Goal: Transaction & Acquisition: Download file/media

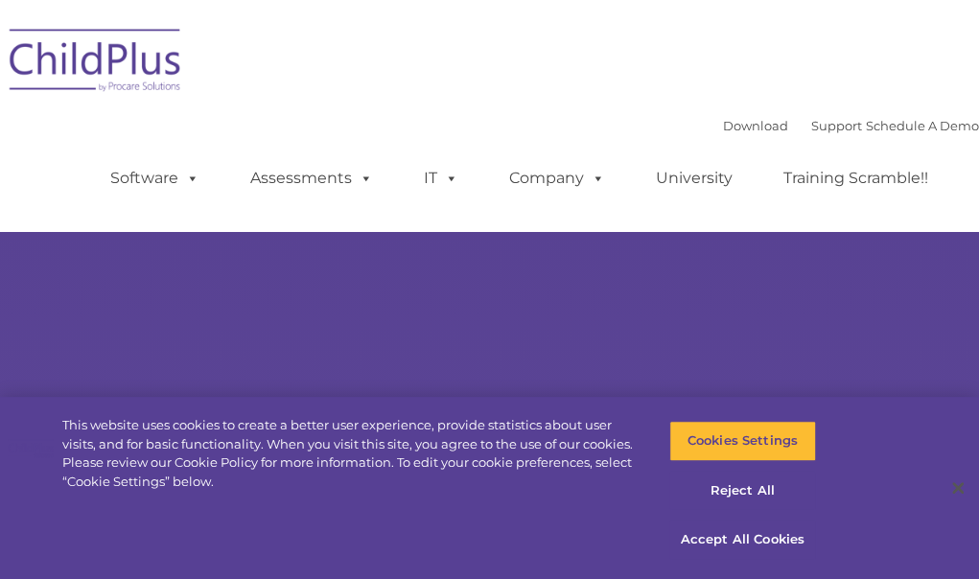
select select "MEDIUM"
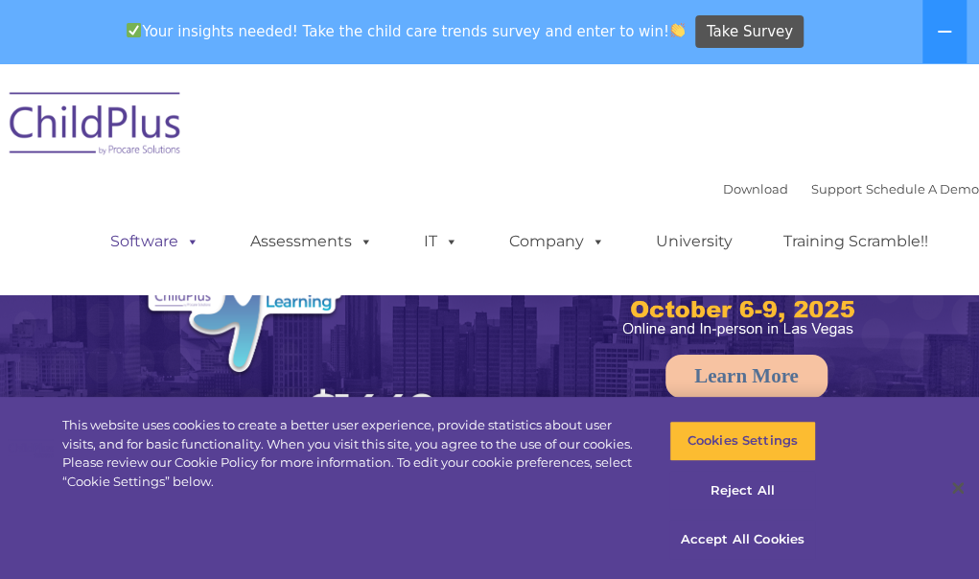
click at [178, 250] on span at bounding box center [188, 241] width 21 height 18
click at [156, 252] on link "Software" at bounding box center [155, 241] width 128 height 38
click at [175, 240] on link "Software" at bounding box center [155, 241] width 128 height 38
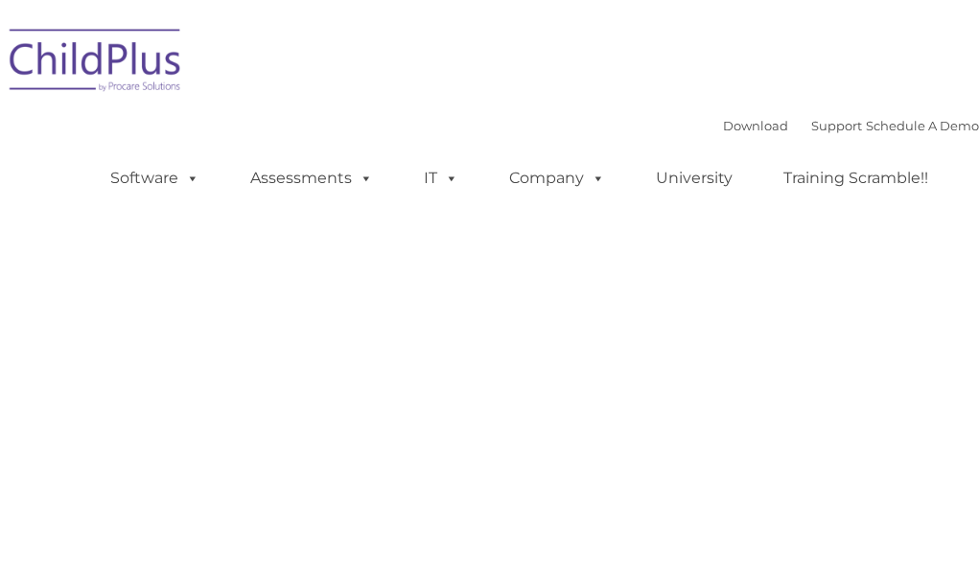
type input ""
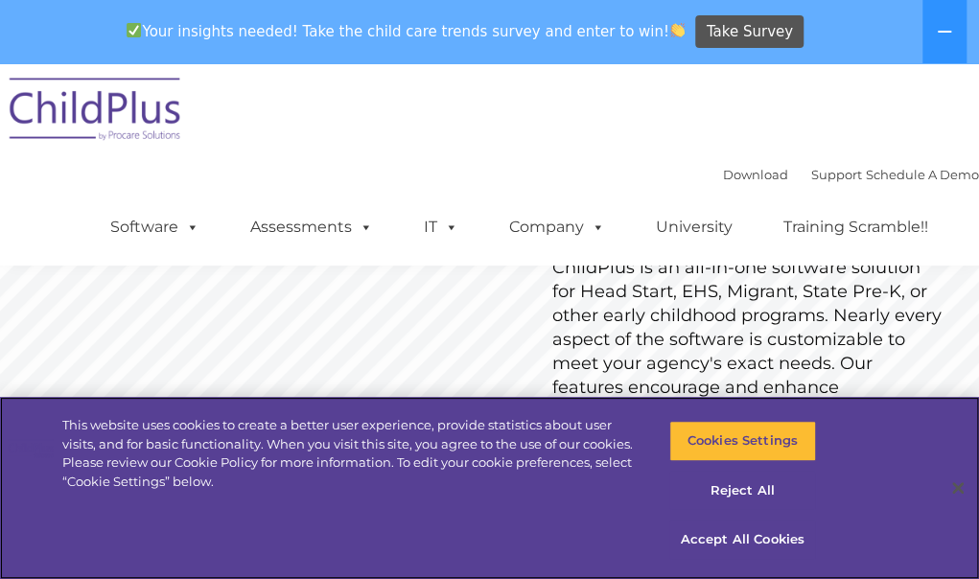
scroll to position [171, 0]
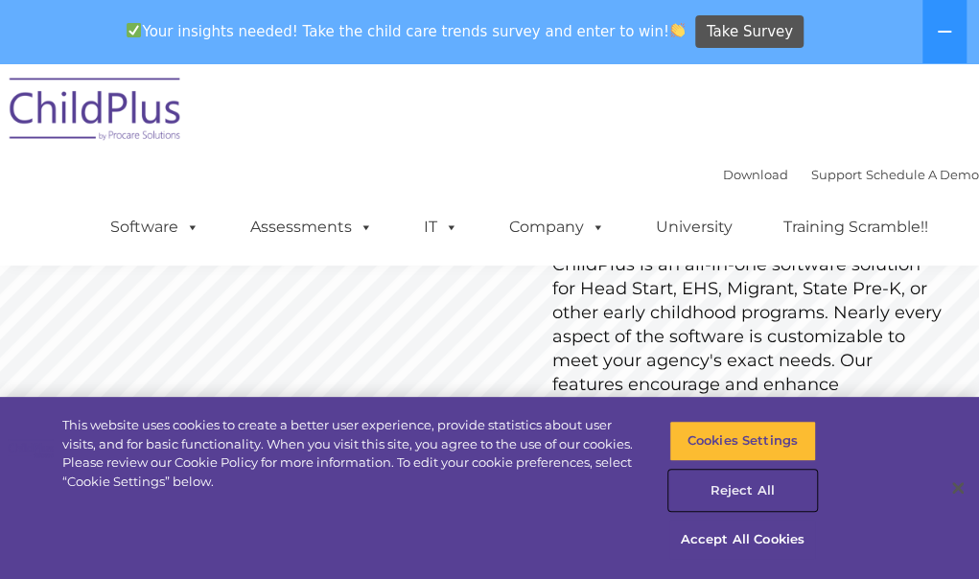
click at [740, 499] on button "Reject All" at bounding box center [742, 491] width 147 height 40
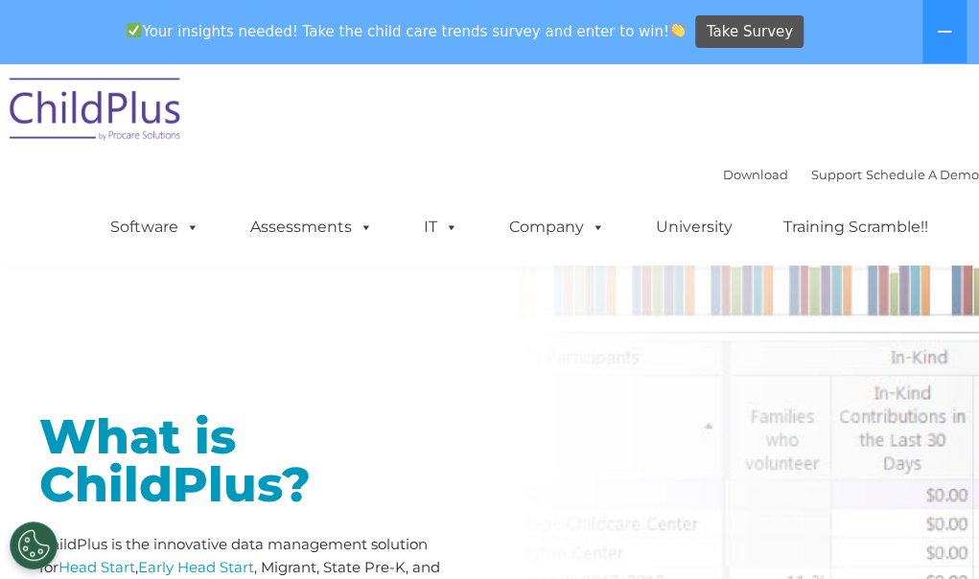
scroll to position [572, 0]
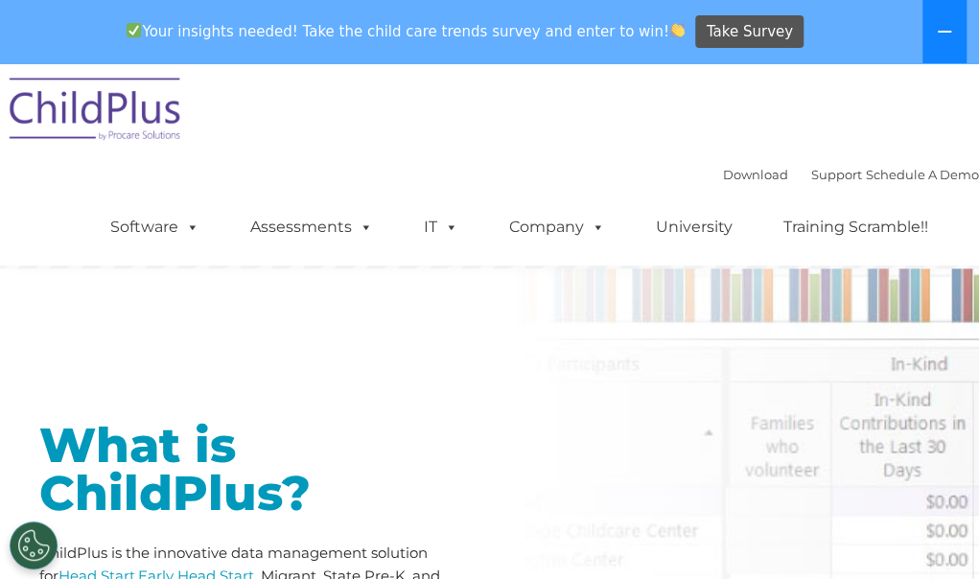
click at [938, 23] on button at bounding box center [944, 31] width 44 height 63
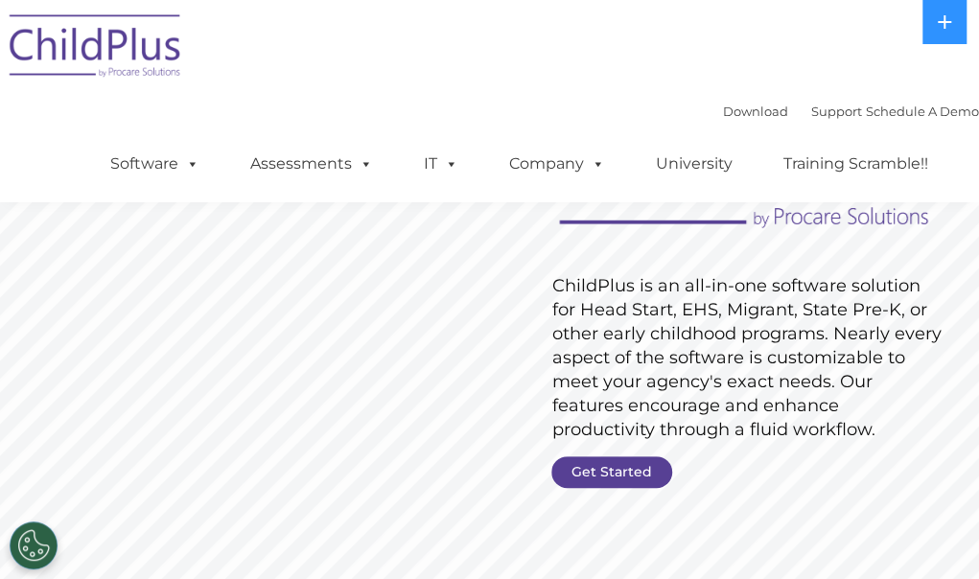
scroll to position [87, 0]
click at [607, 473] on link "Get Started" at bounding box center [611, 471] width 121 height 32
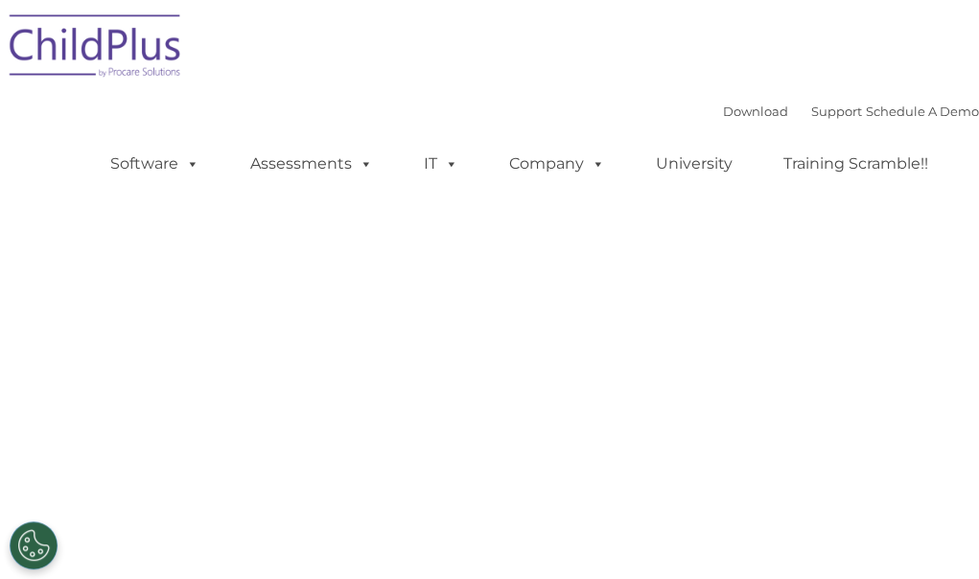
select select "MEDIUM"
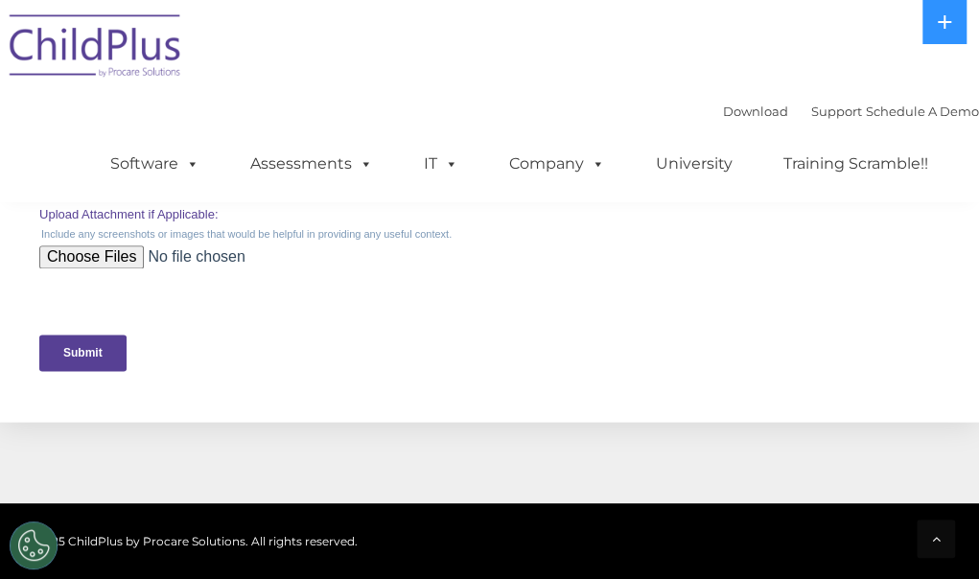
scroll to position [1087, 0]
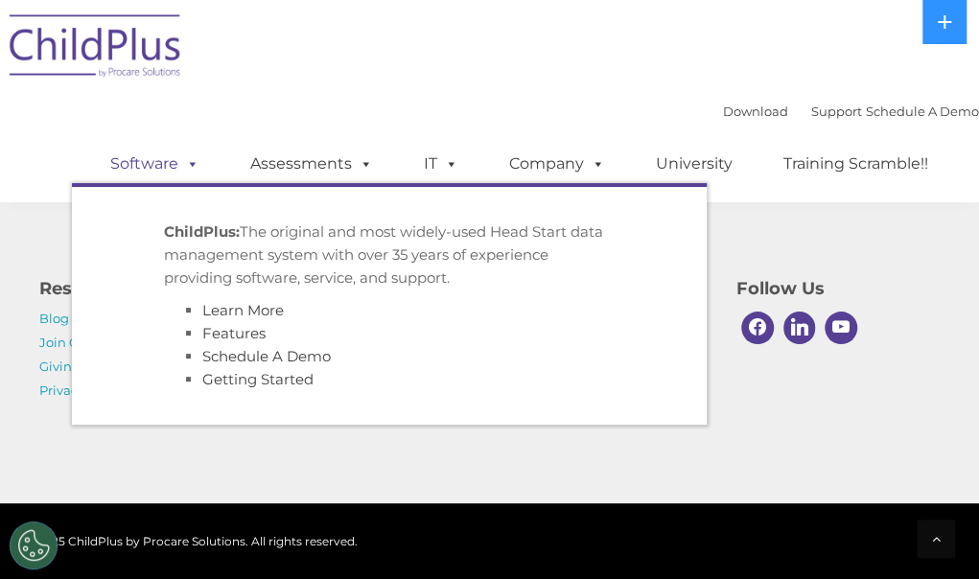
click at [138, 168] on link "Software" at bounding box center [155, 164] width 128 height 38
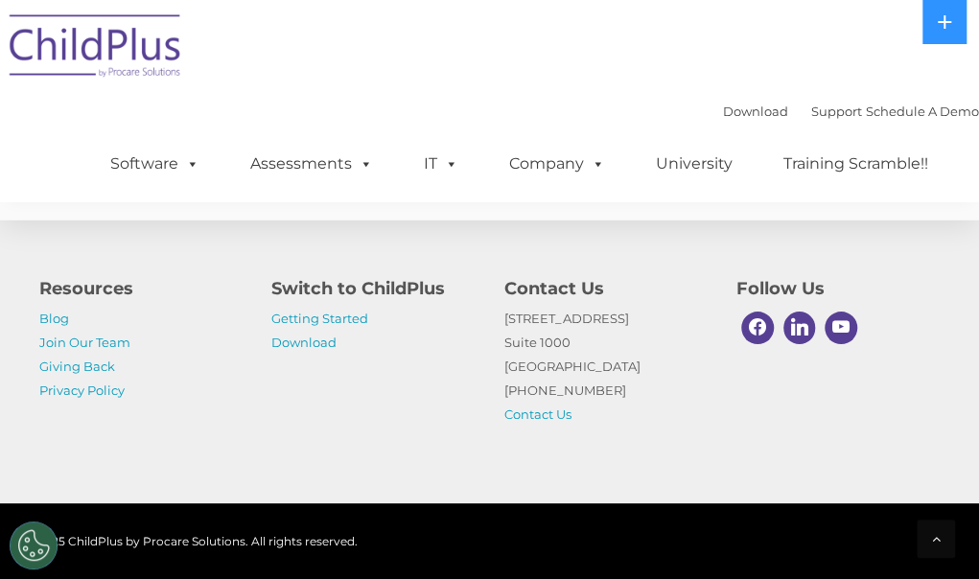
scroll to position [5075, 0]
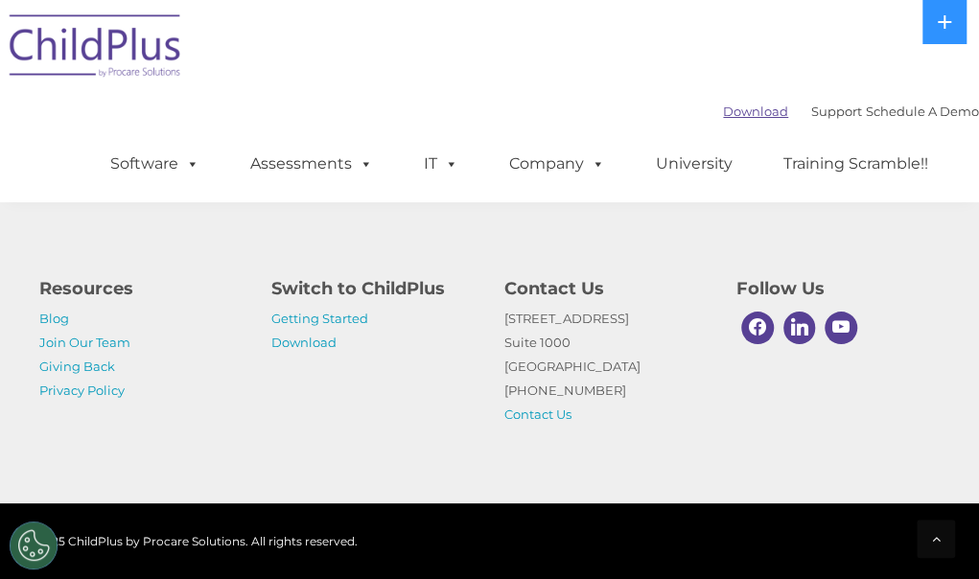
click at [723, 112] on link "Download" at bounding box center [755, 111] width 65 height 15
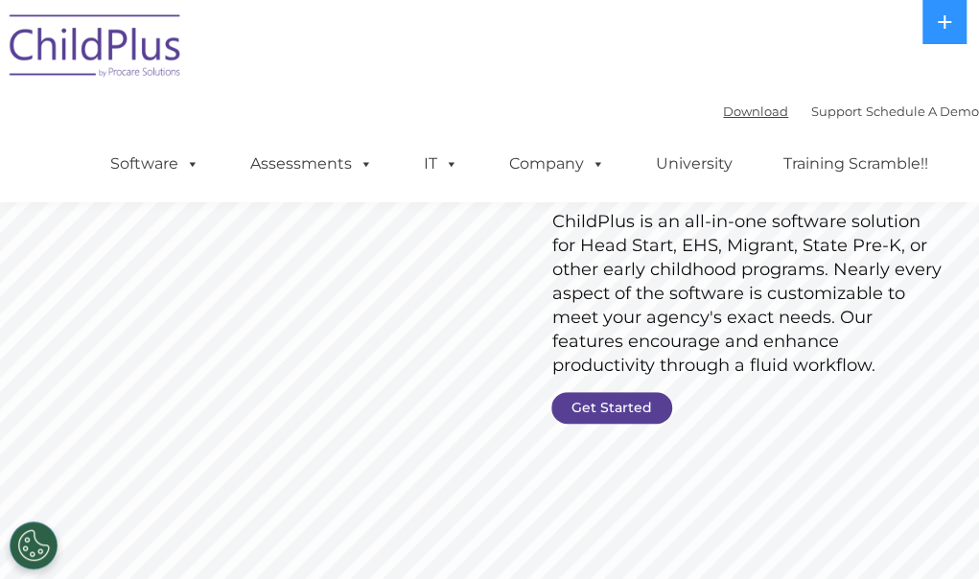
scroll to position [0, 0]
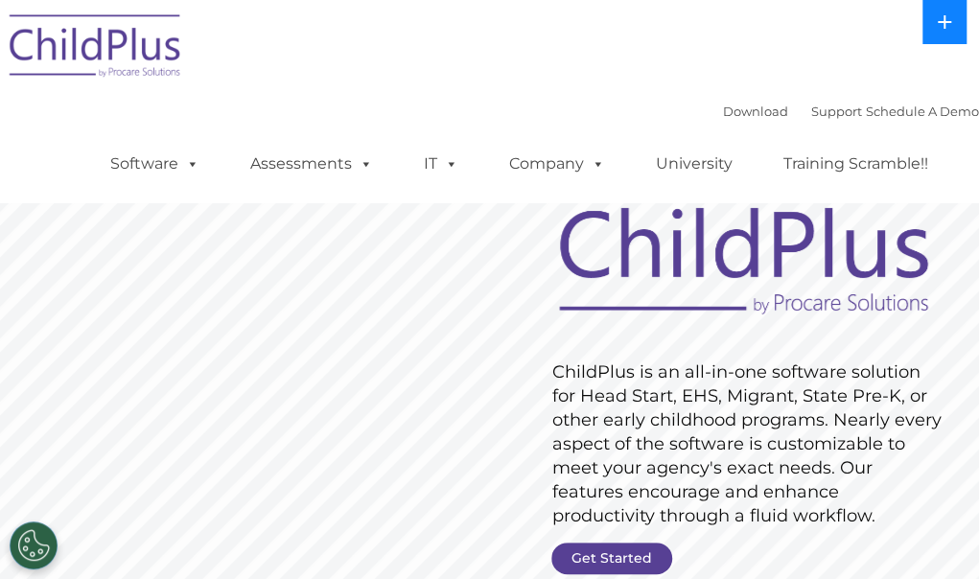
click at [929, 10] on button at bounding box center [944, 22] width 44 height 44
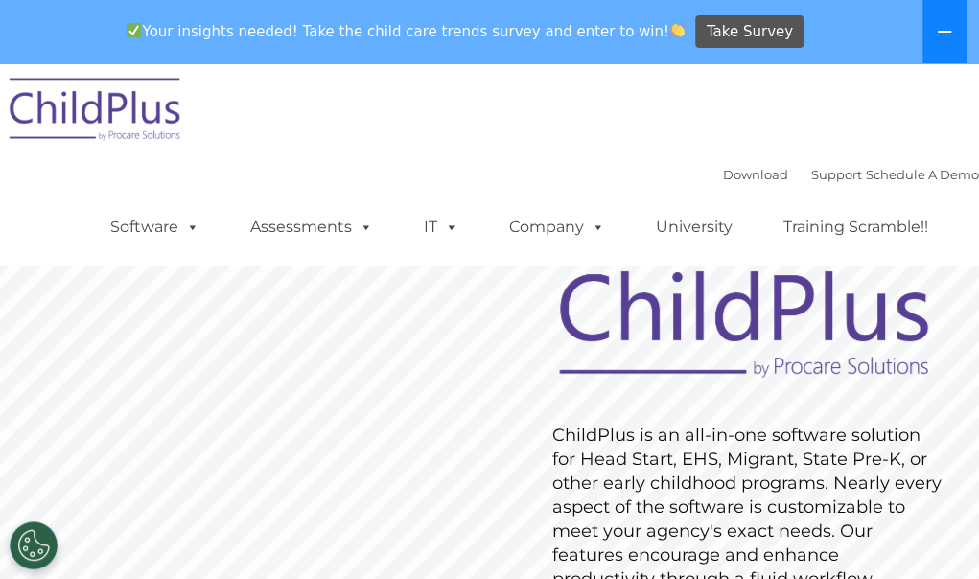
click at [944, 22] on button at bounding box center [944, 31] width 44 height 63
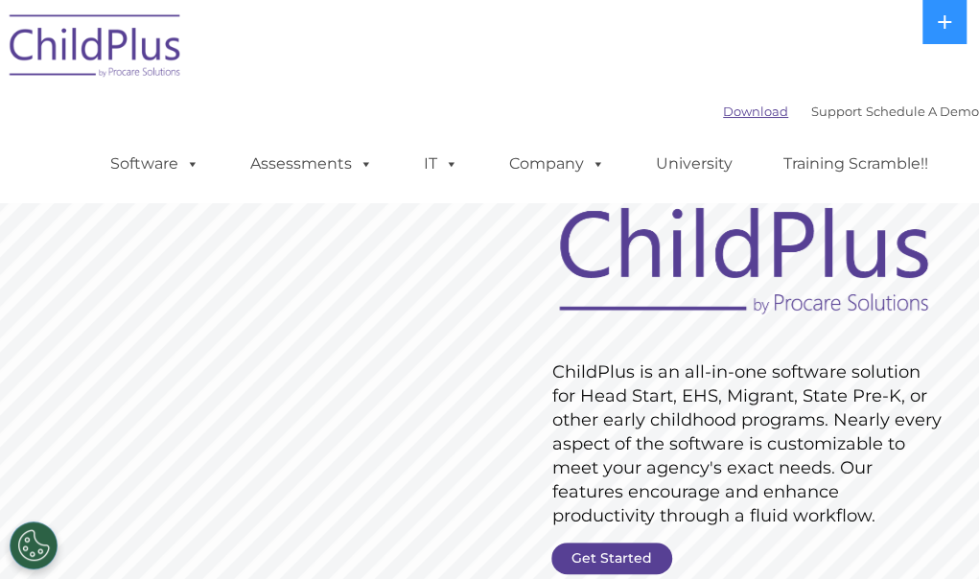
click at [723, 114] on link "Download" at bounding box center [755, 111] width 65 height 15
